Goal: Information Seeking & Learning: Learn about a topic

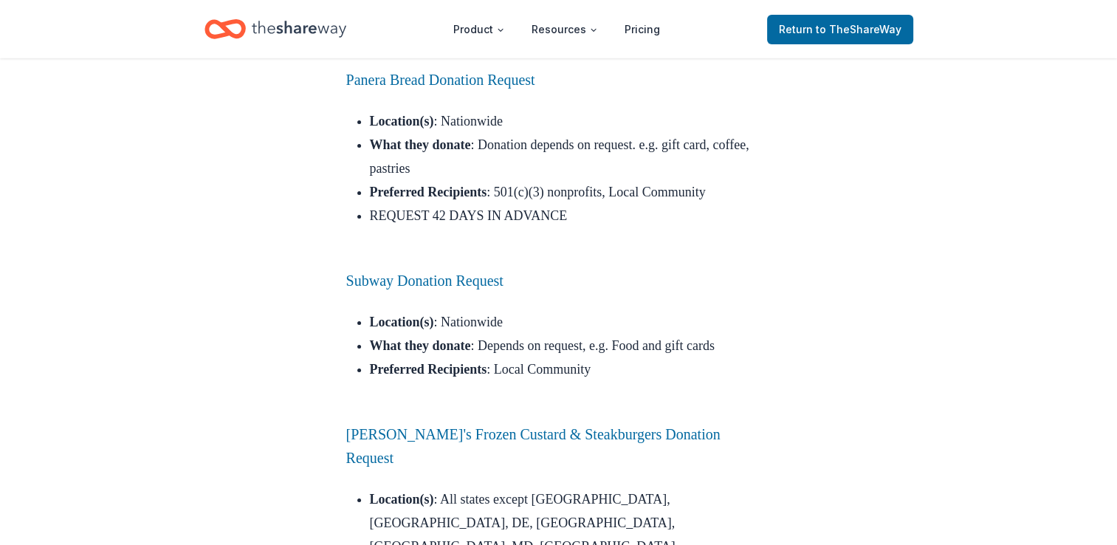
scroll to position [4949, 0]
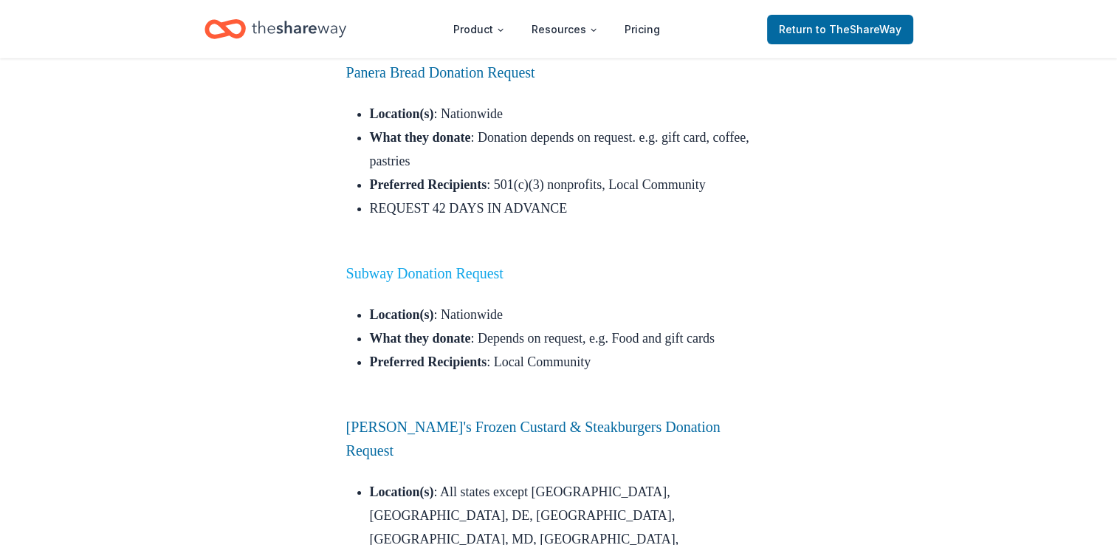
click at [440, 265] on link "Subway Donation Request" at bounding box center [424, 273] width 157 height 16
